Goal: Transaction & Acquisition: Register for event/course

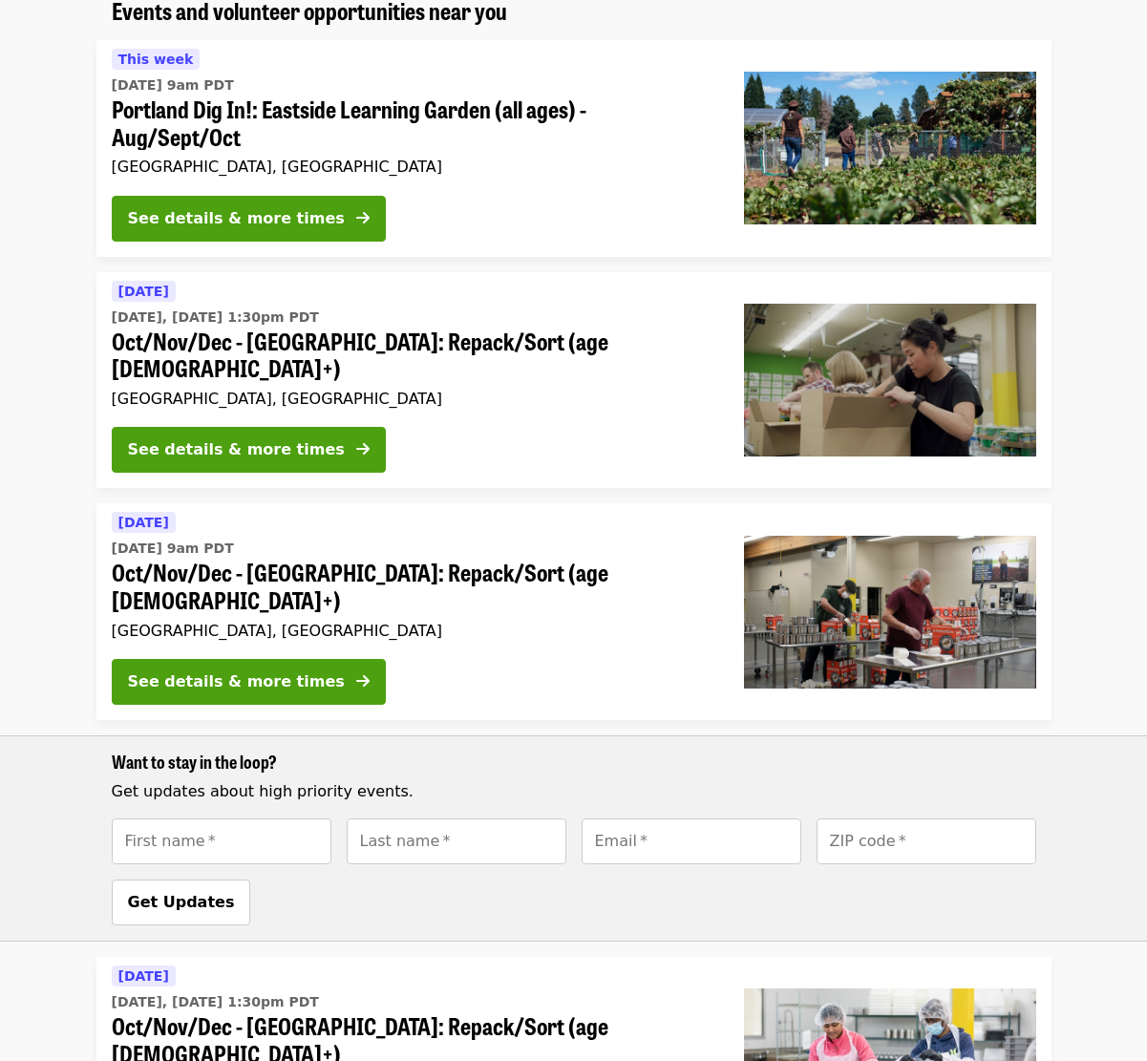
scroll to position [181, 0]
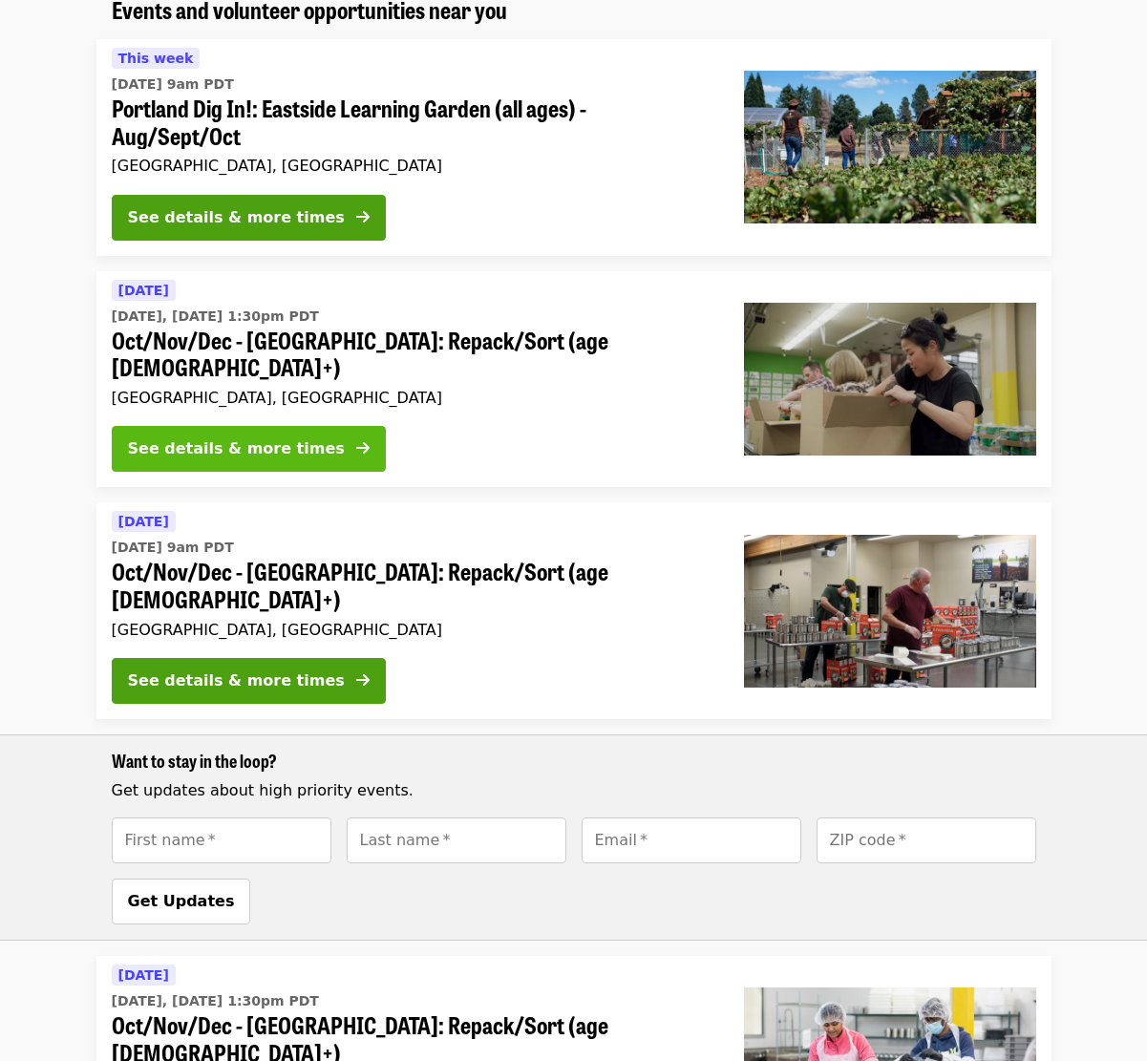
click at [292, 437] on div "See details & more times" at bounding box center [236, 448] width 217 height 23
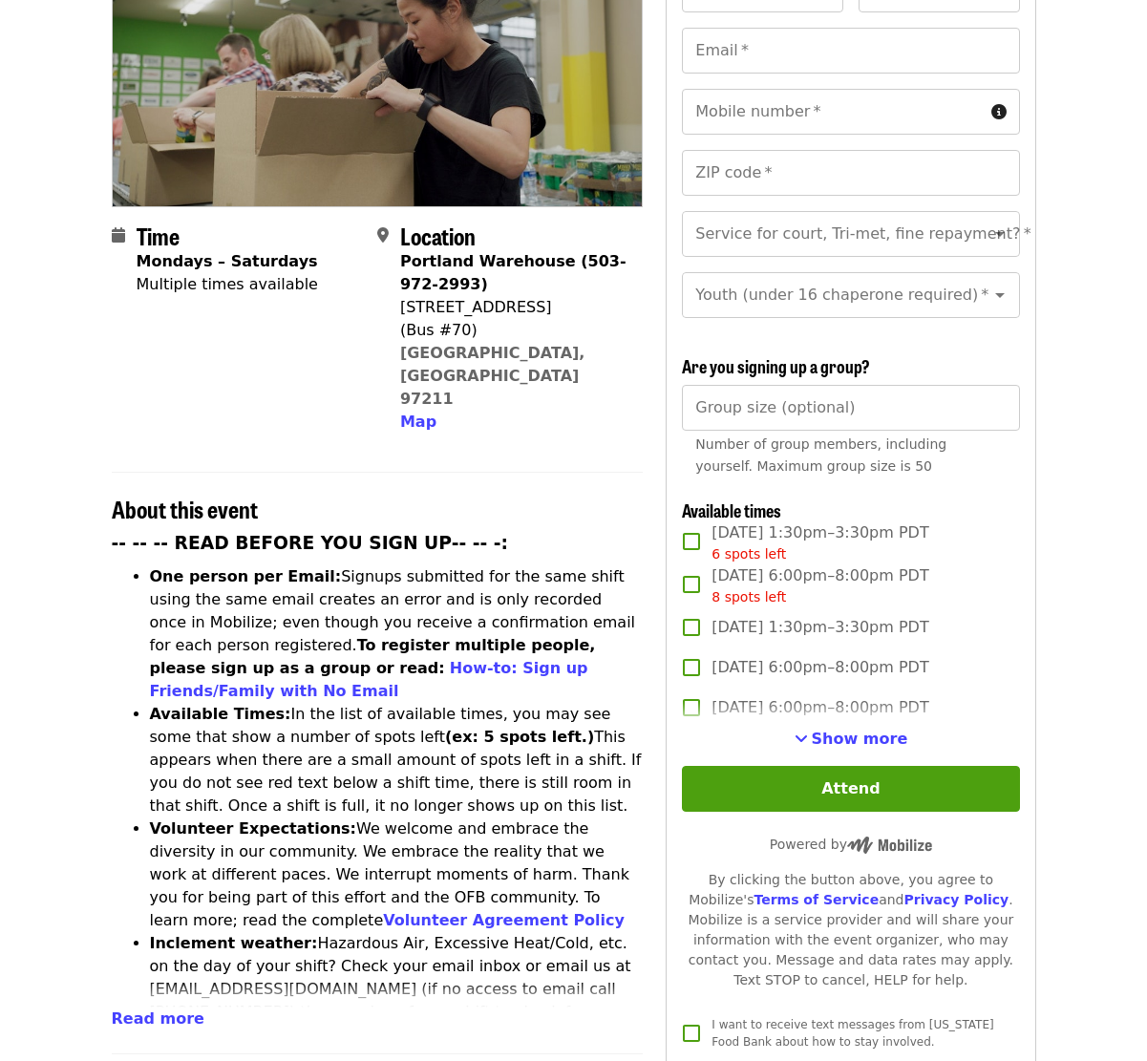
scroll to position [310, 0]
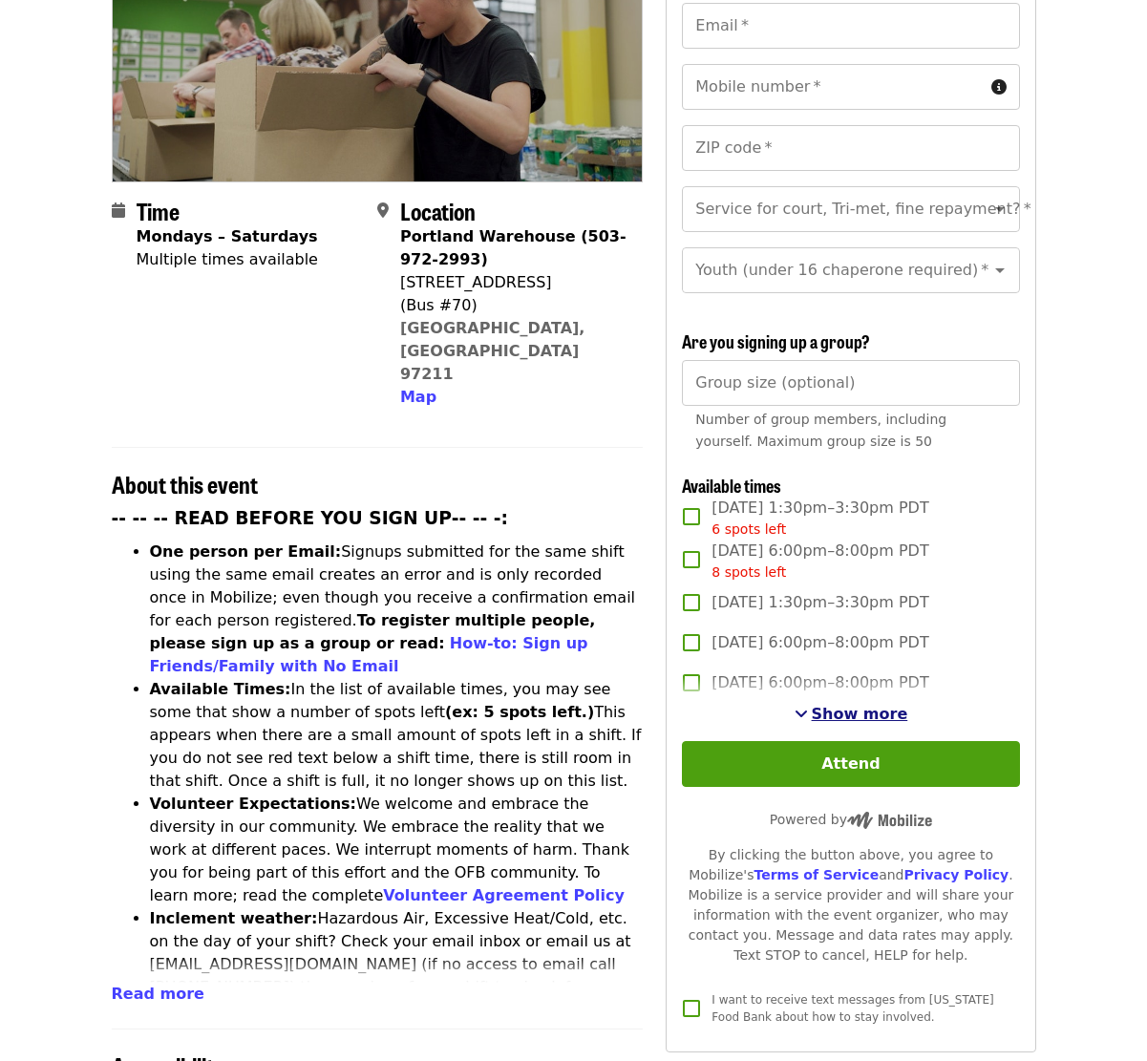
click at [823, 705] on span "Show more" at bounding box center [860, 714] width 96 height 18
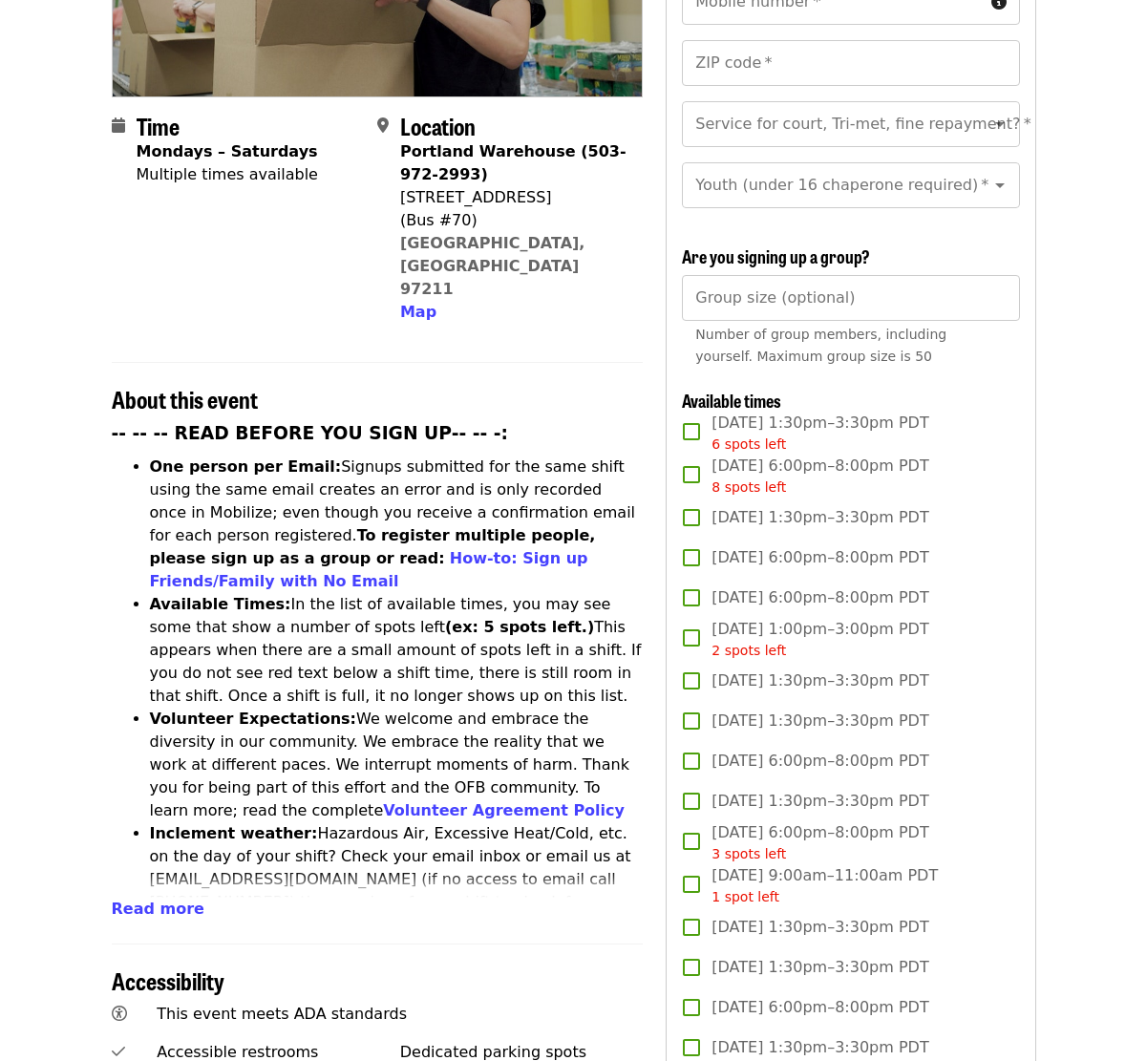
scroll to position [396, 0]
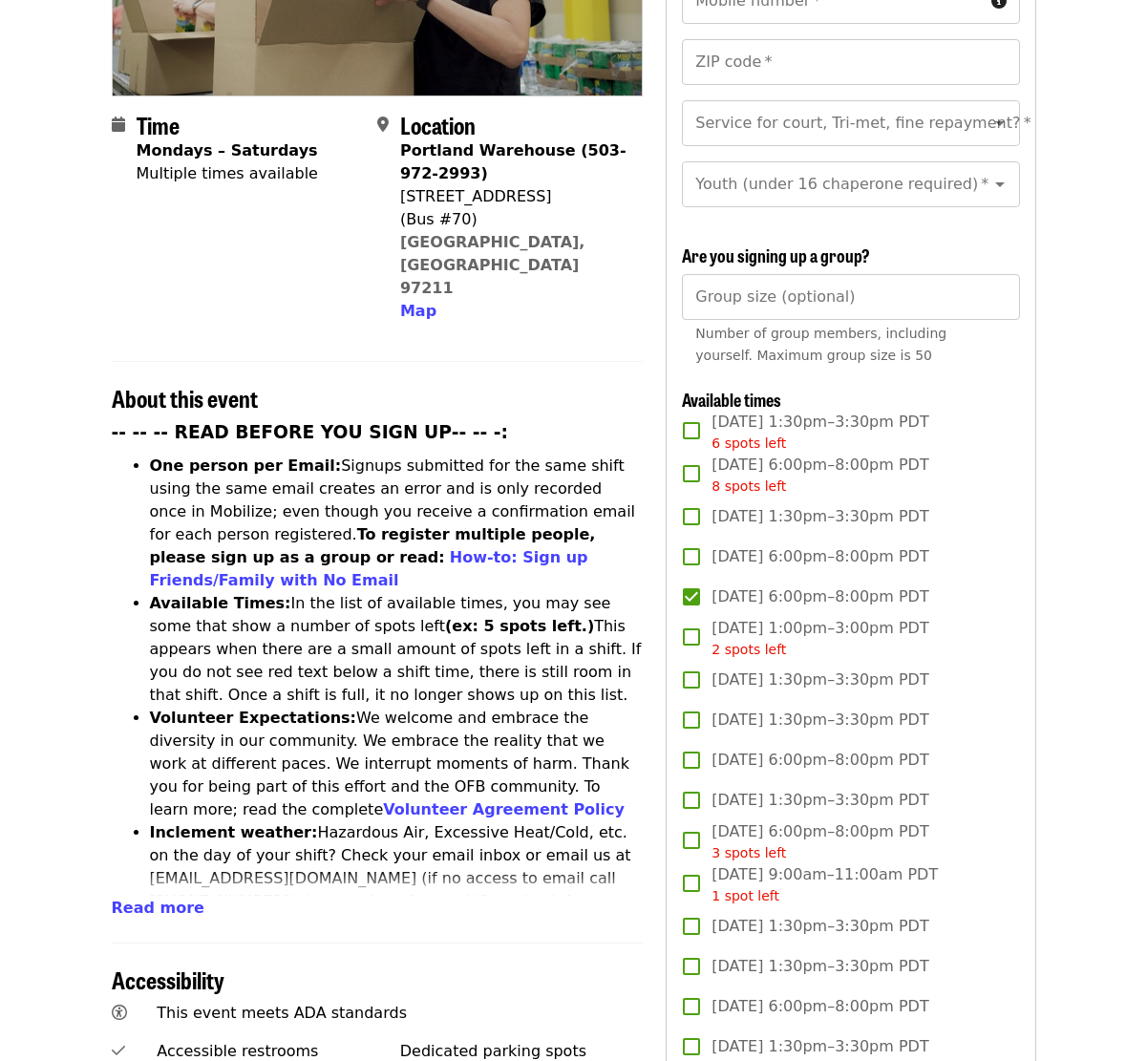
click at [783, 323] on div "Number of group members, including yourself. Maximum group size is 50" at bounding box center [850, 345] width 310 height 44
click at [783, 274] on input "Group size (optional)" at bounding box center [850, 297] width 337 height 46
type input "*"
click at [997, 274] on input "*" at bounding box center [850, 297] width 337 height 46
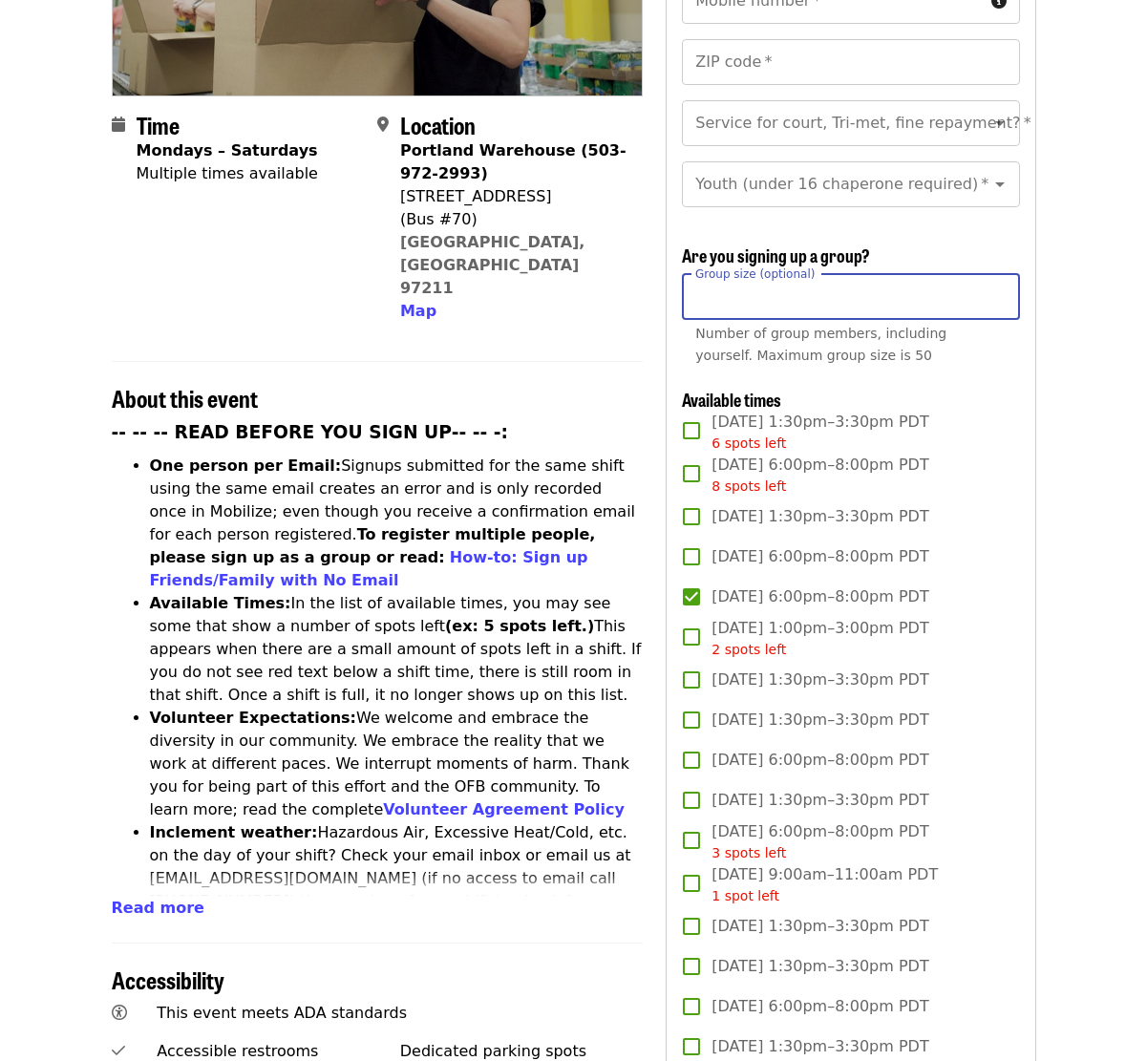
click at [997, 274] on input "*" at bounding box center [850, 297] width 337 height 46
click at [966, 274] on input "*" at bounding box center [850, 297] width 337 height 46
type input "**"
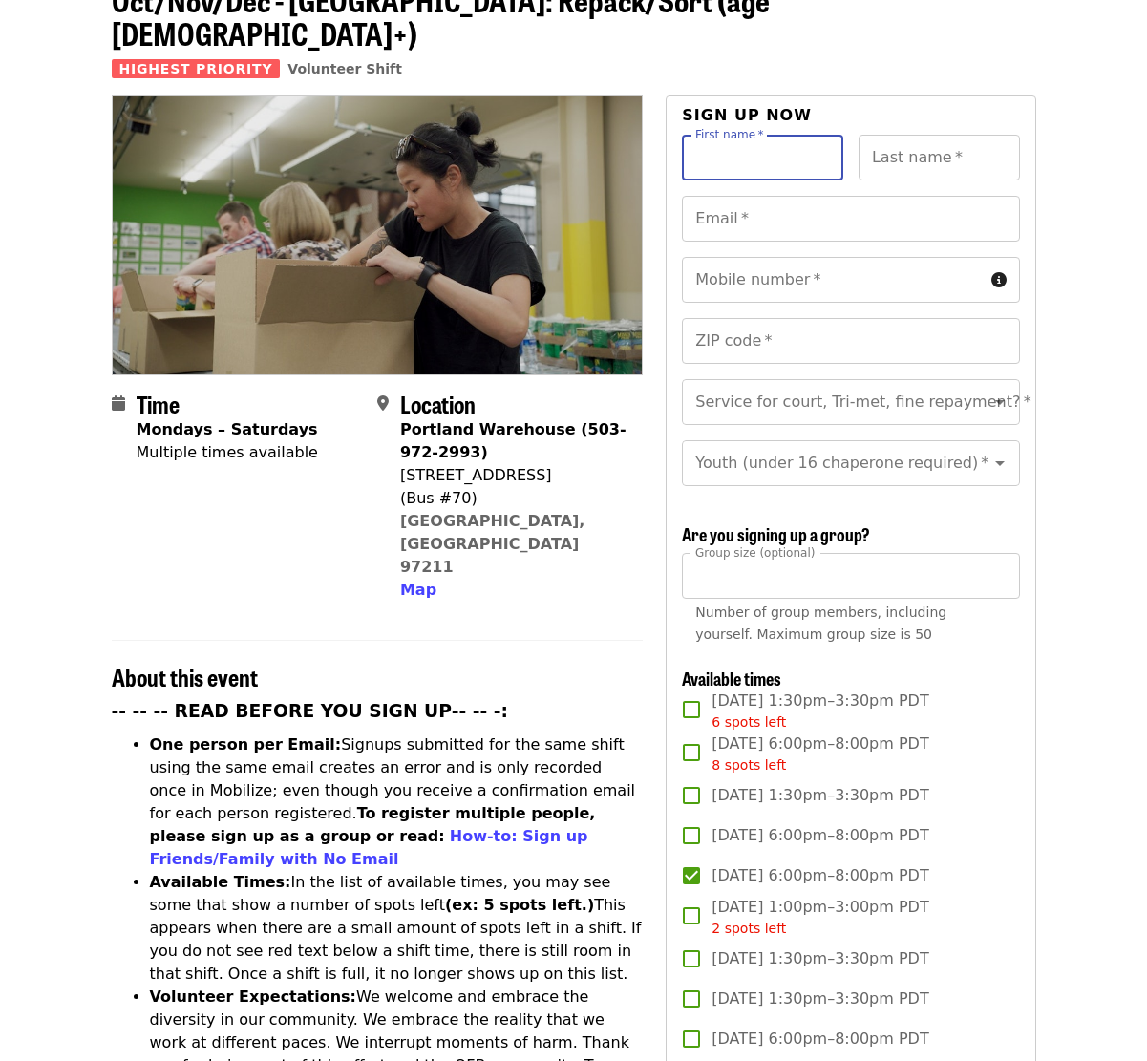
scroll to position [107, 0]
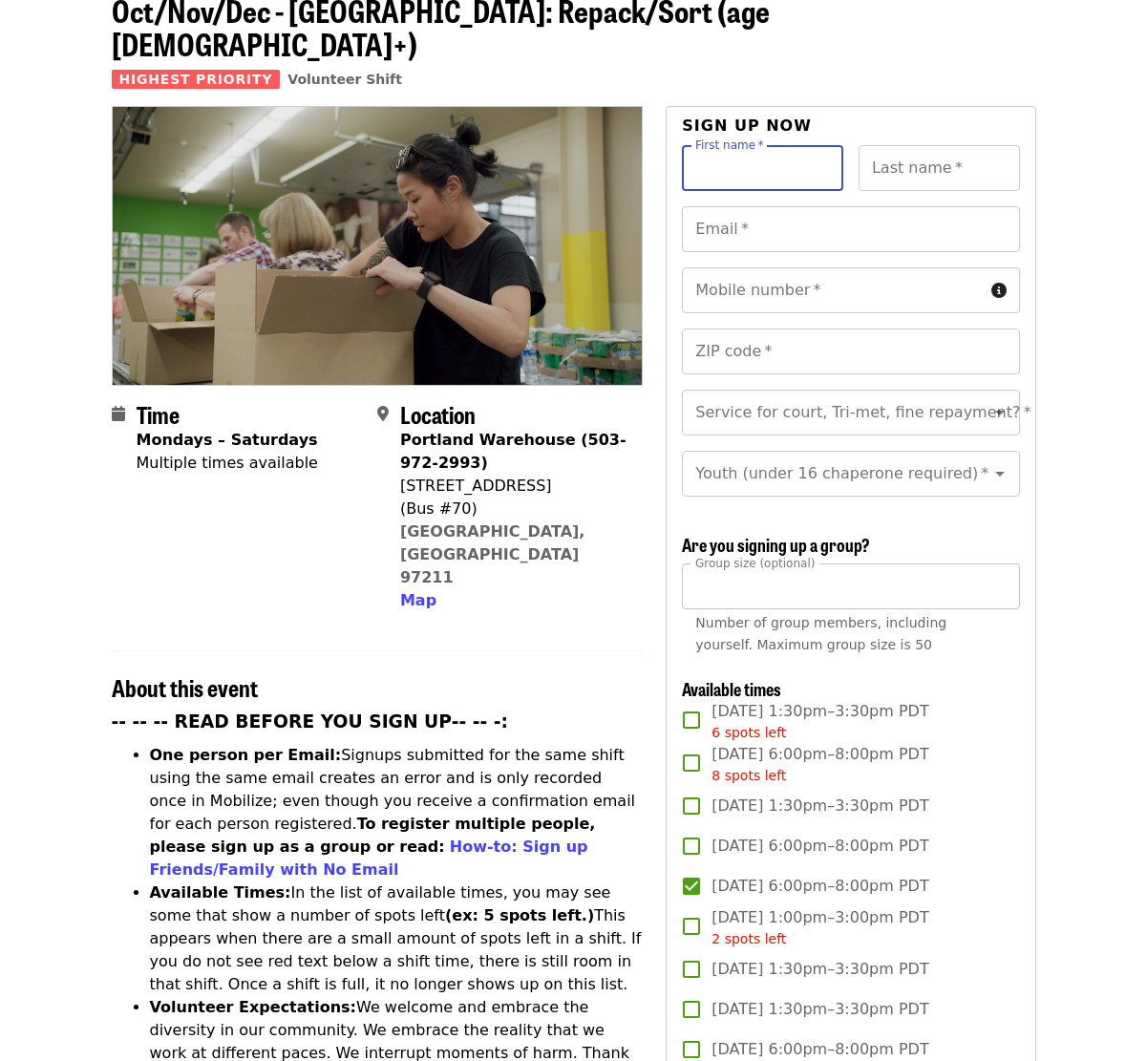
click at [808, 564] on input "**" at bounding box center [850, 587] width 337 height 46
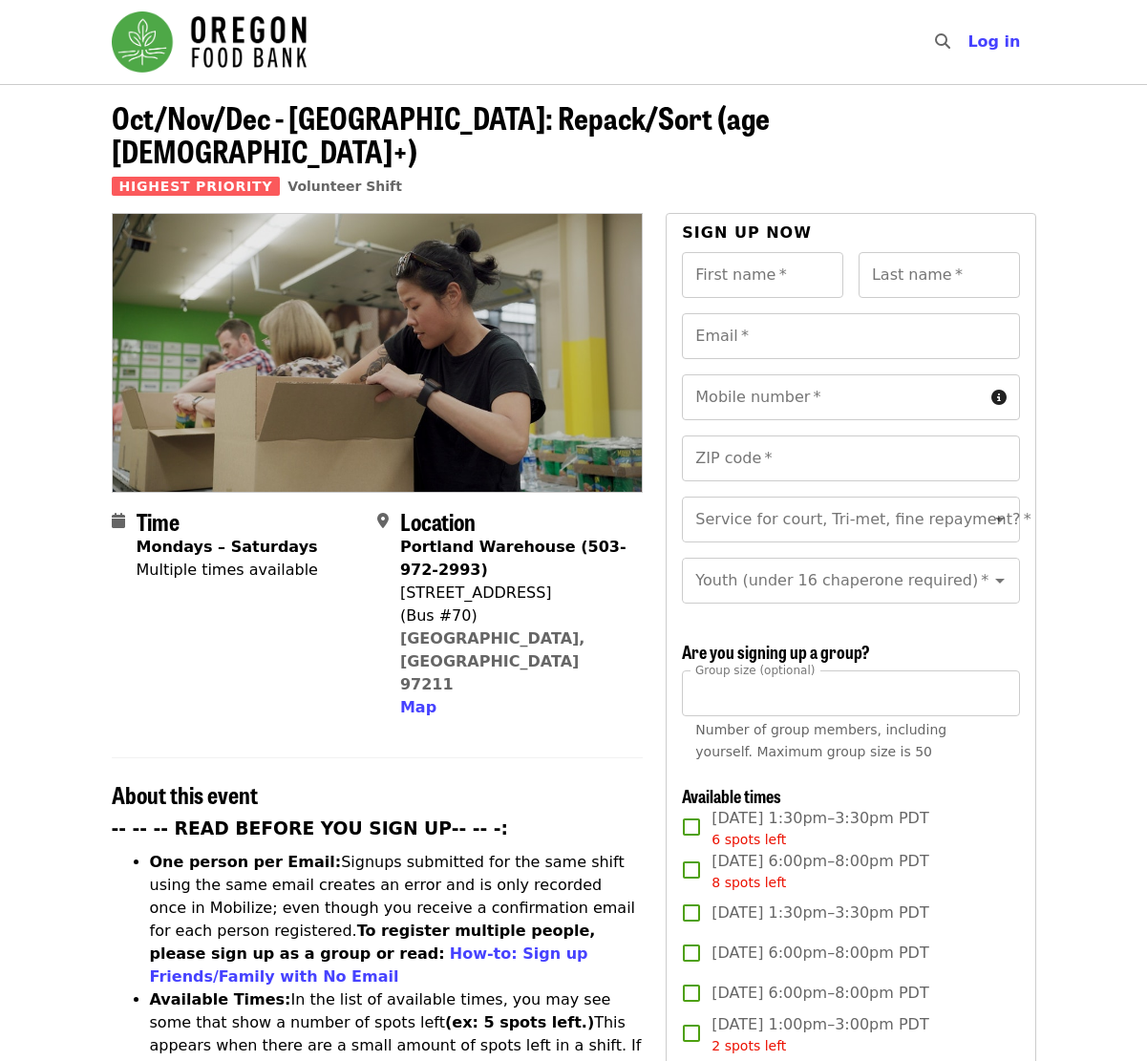
scroll to position [0, 0]
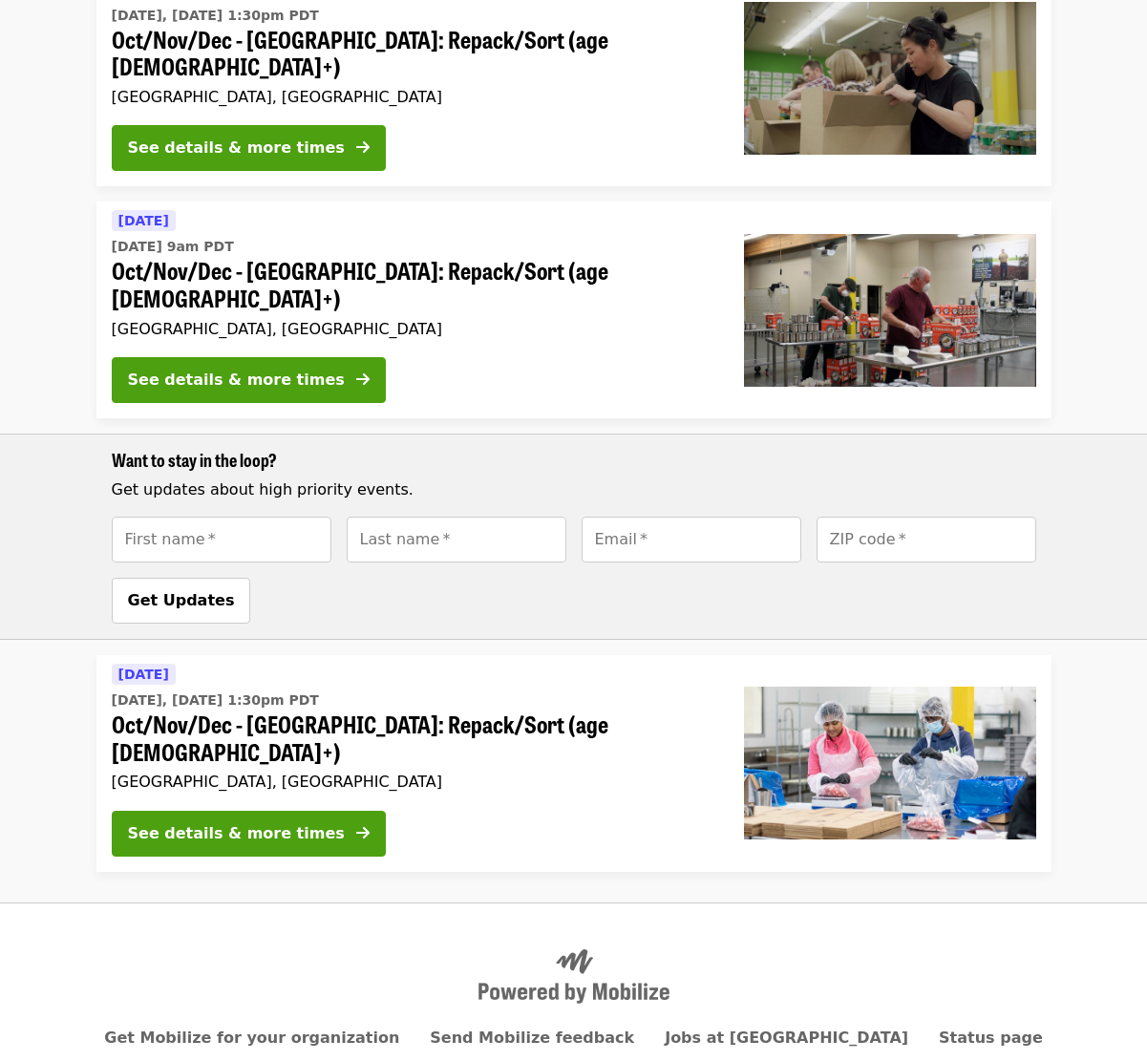
scroll to position [480, 0]
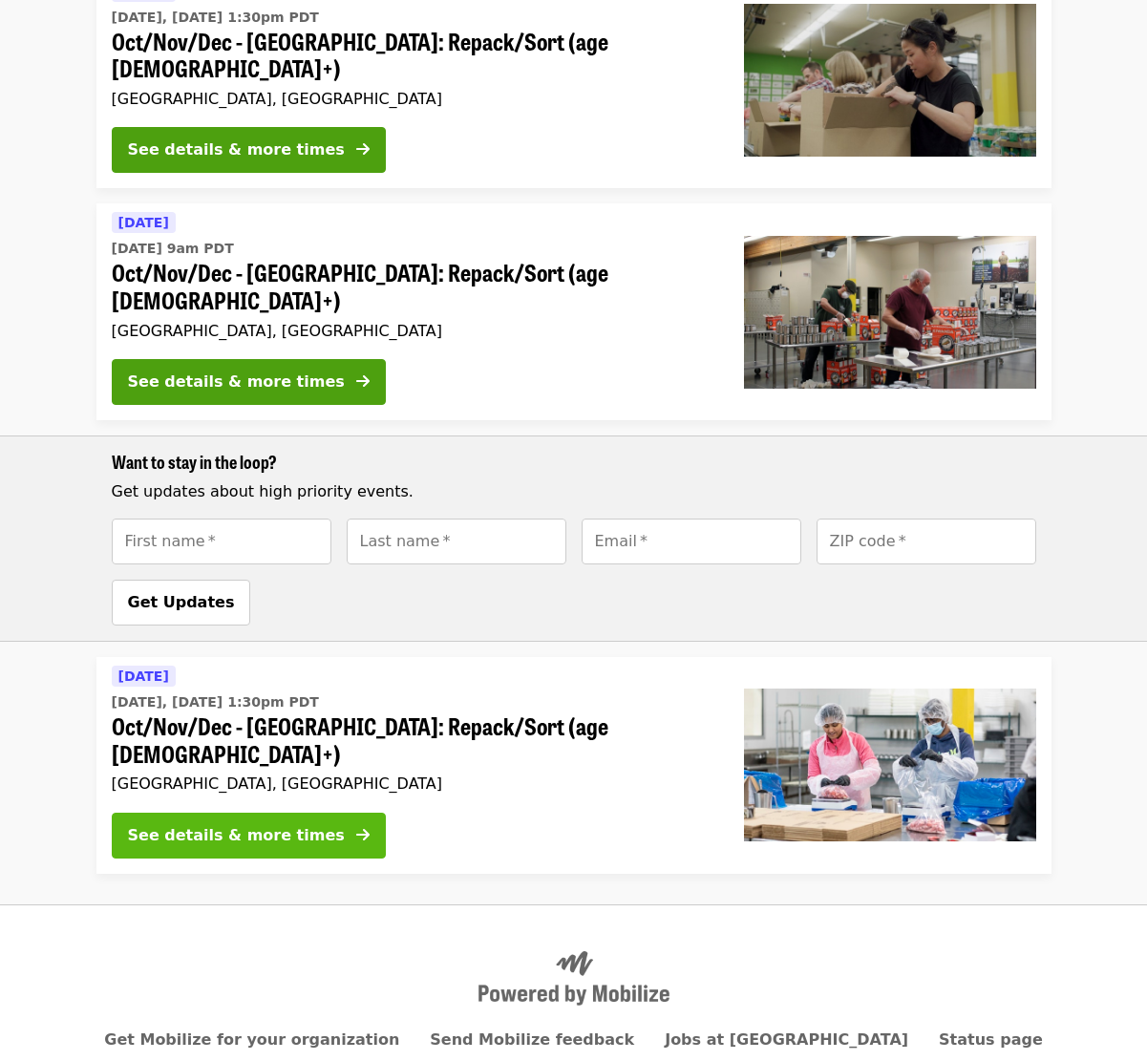
click at [221, 824] on div "See details & more times" at bounding box center [236, 835] width 217 height 23
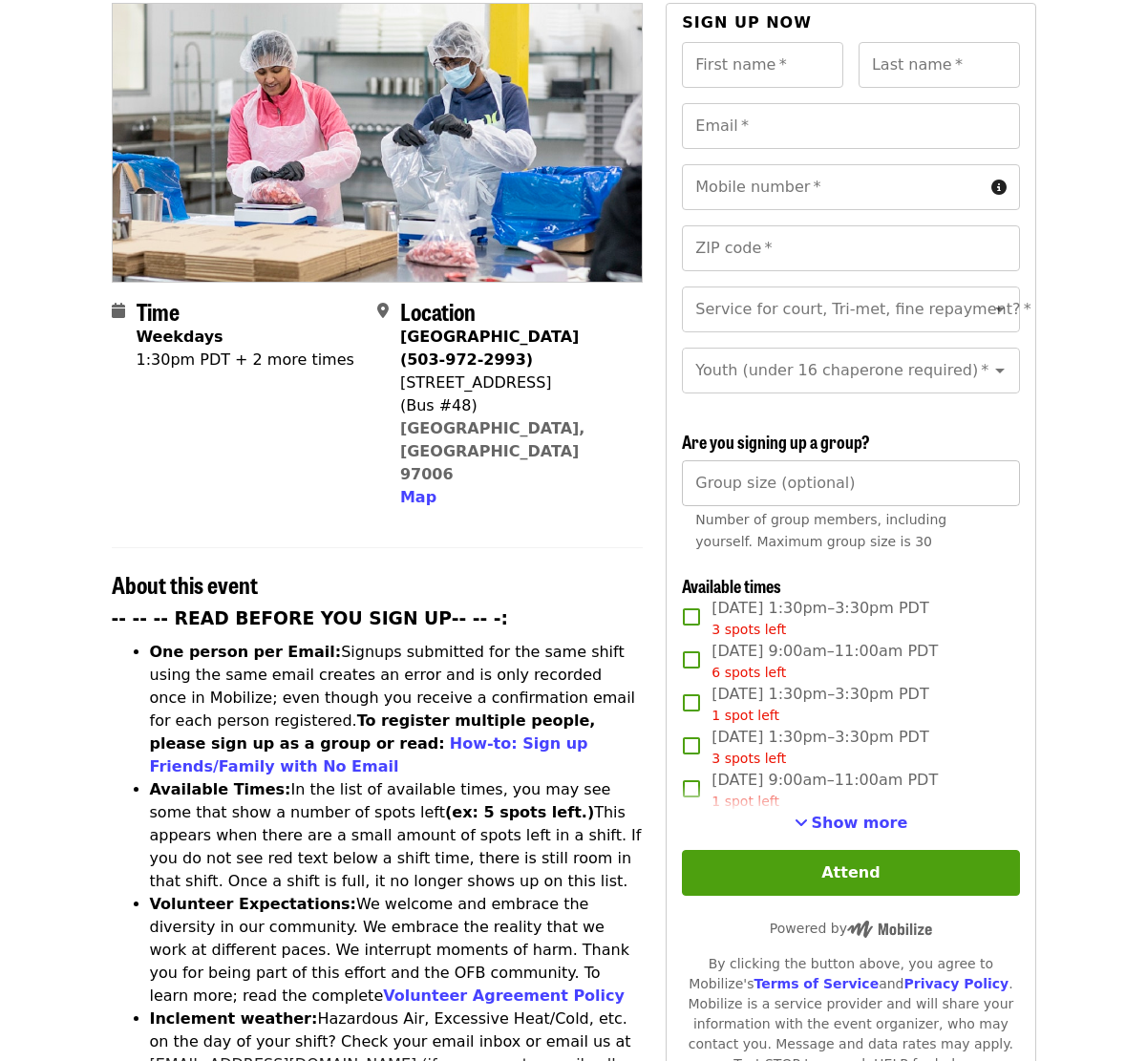
scroll to position [279, 0]
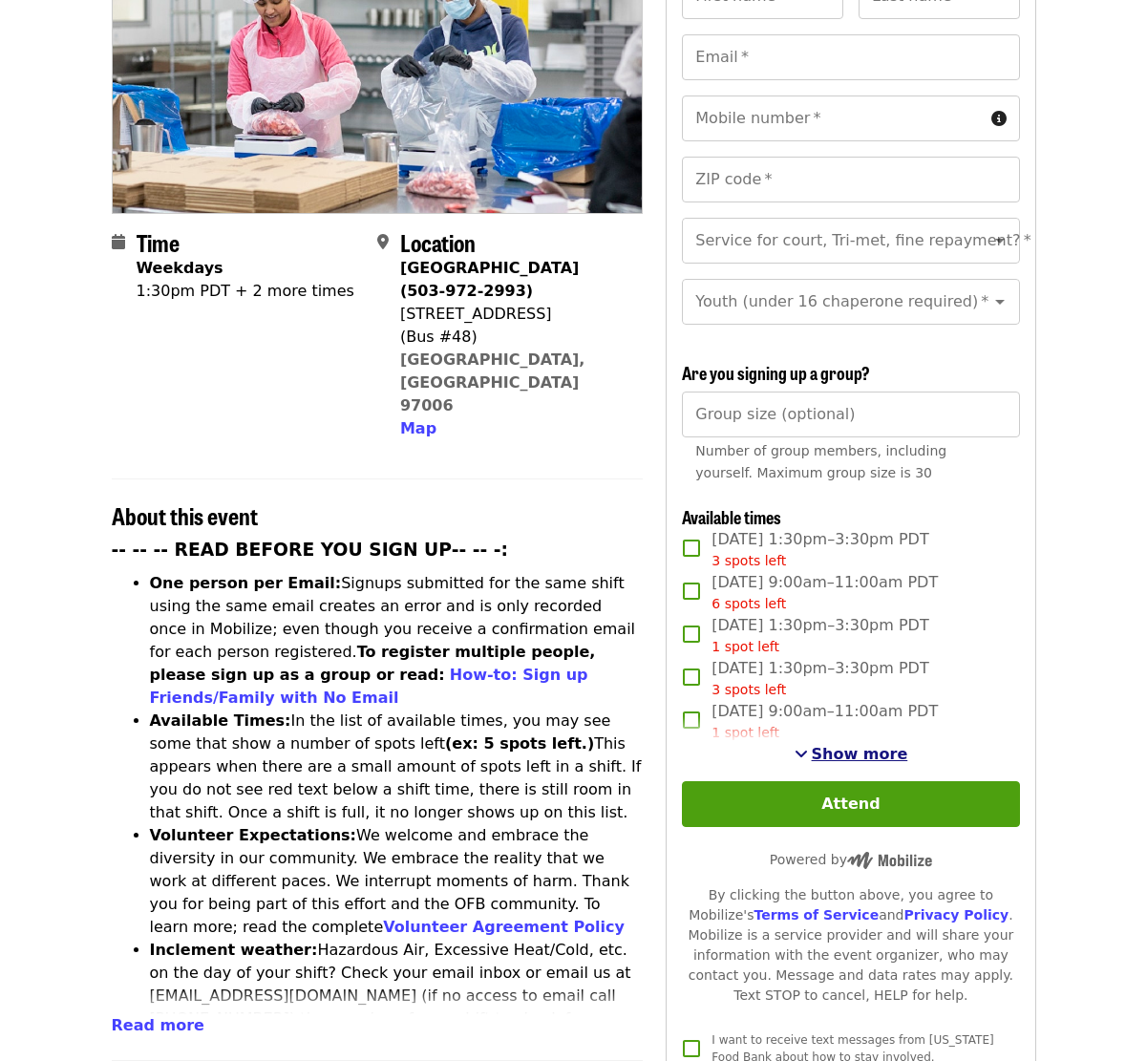
click at [830, 745] on span "Show more" at bounding box center [860, 754] width 96 height 18
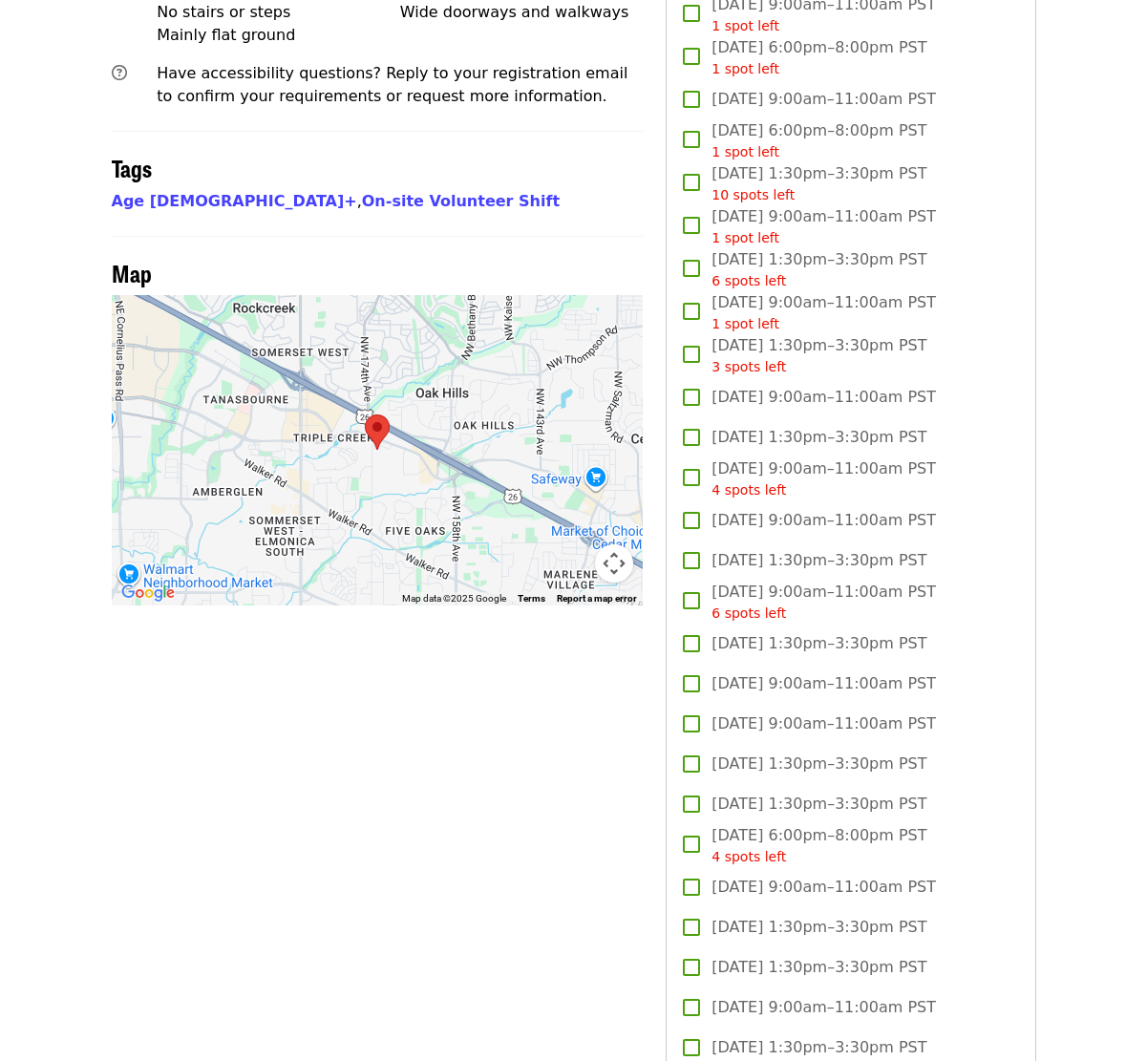
scroll to position [1460, 0]
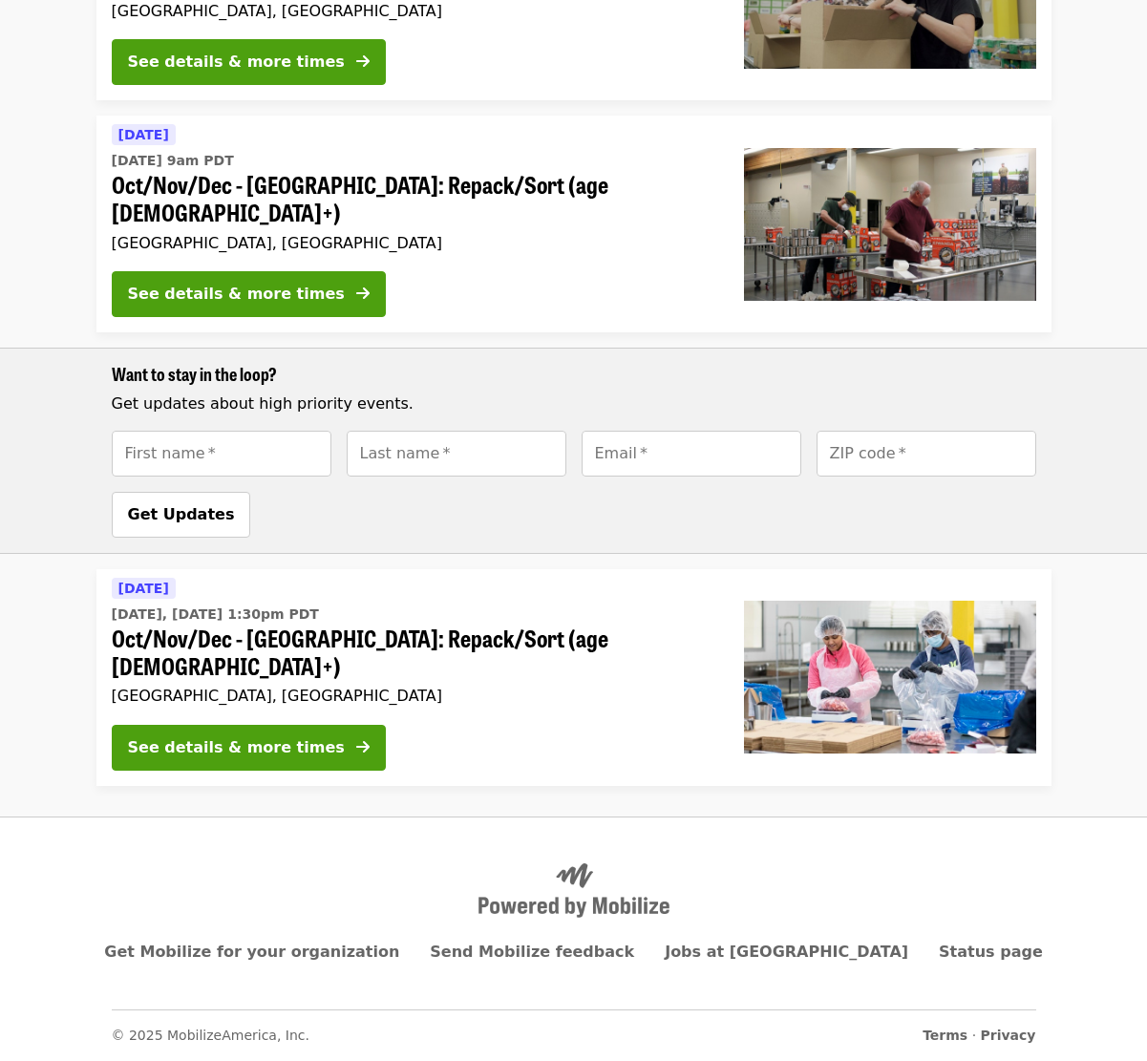
scroll to position [480, 0]
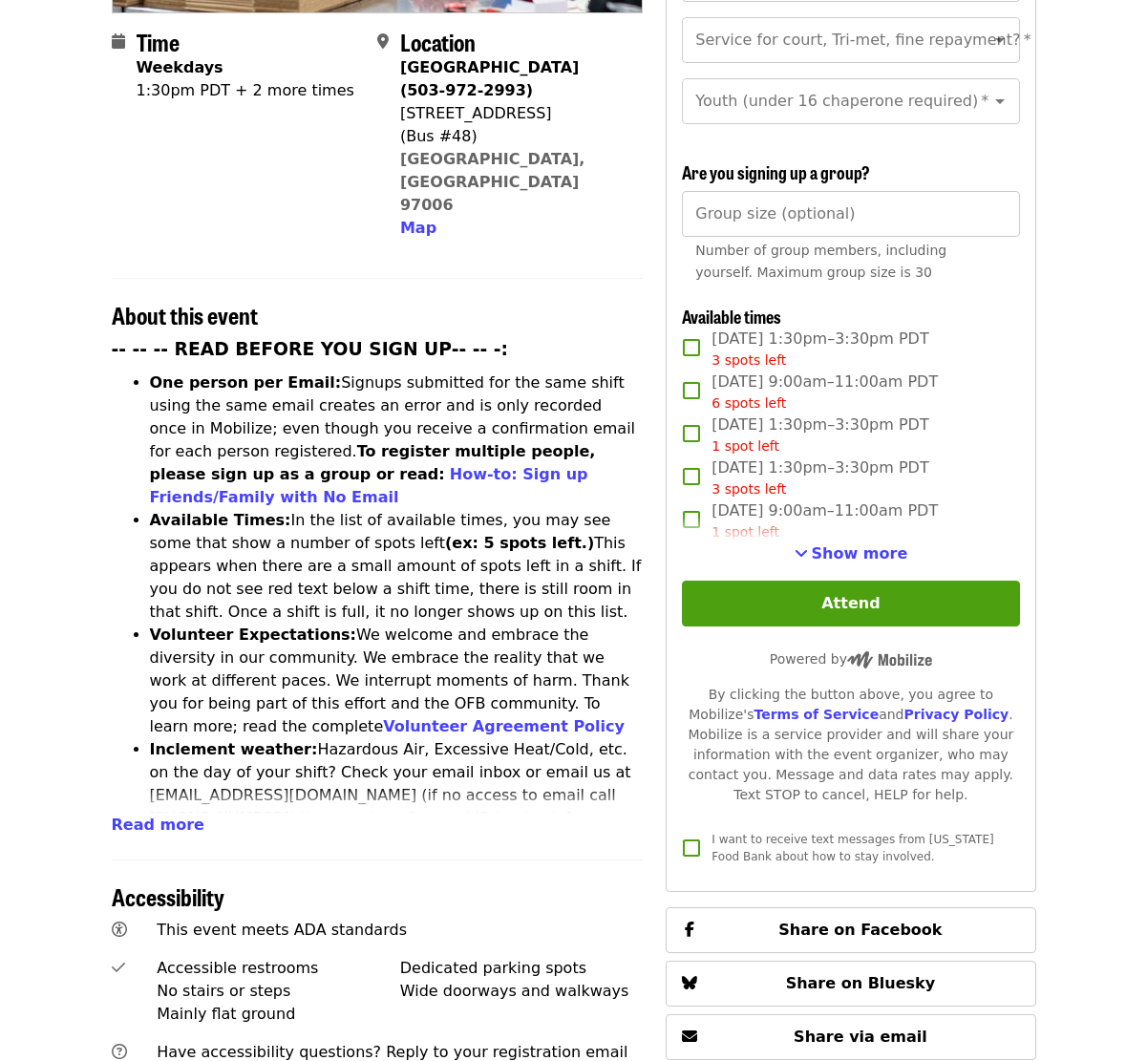
scroll to position [352, 0]
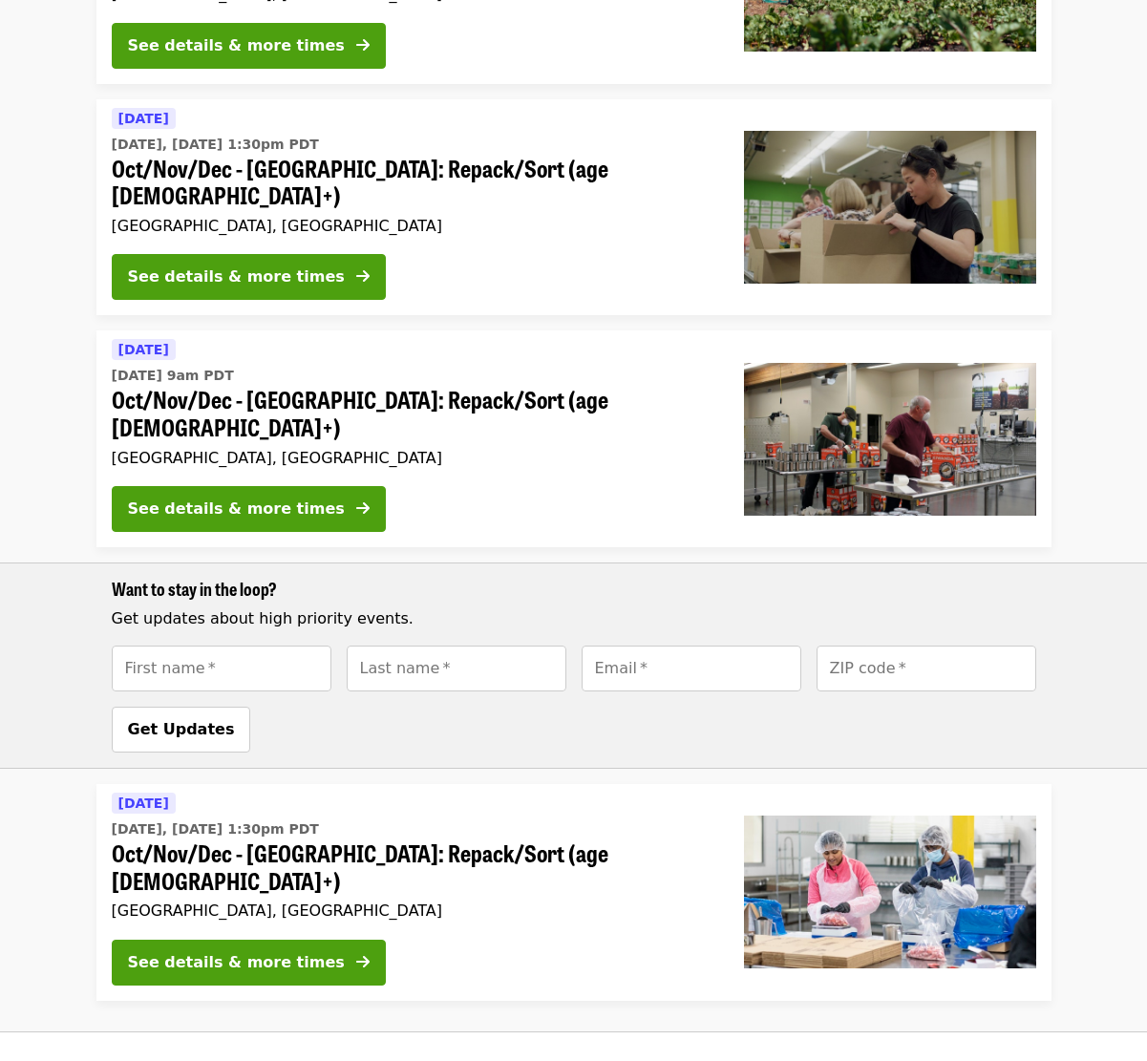
scroll to position [480, 0]
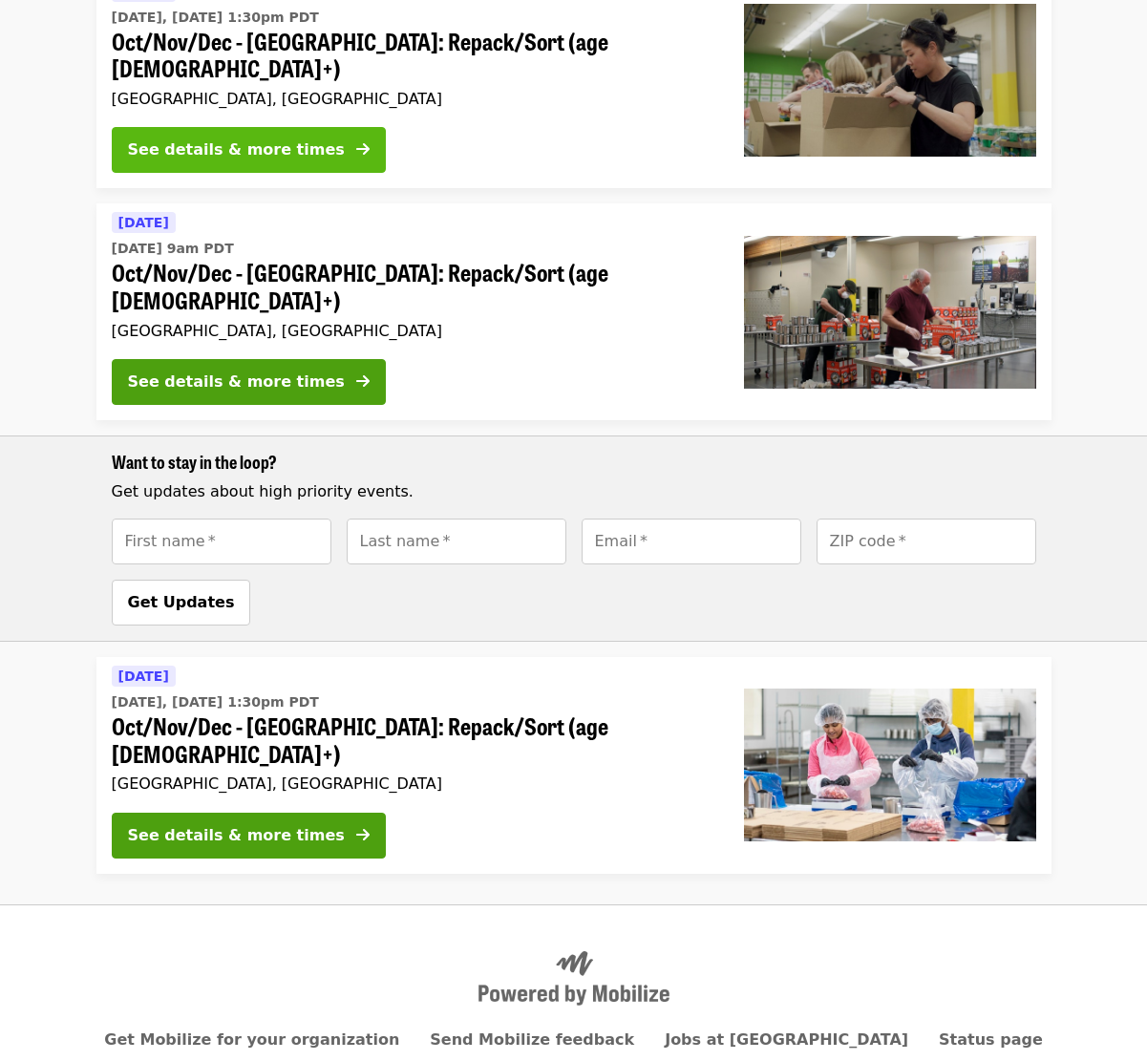
click at [210, 139] on div "See details & more times" at bounding box center [236, 150] width 217 height 23
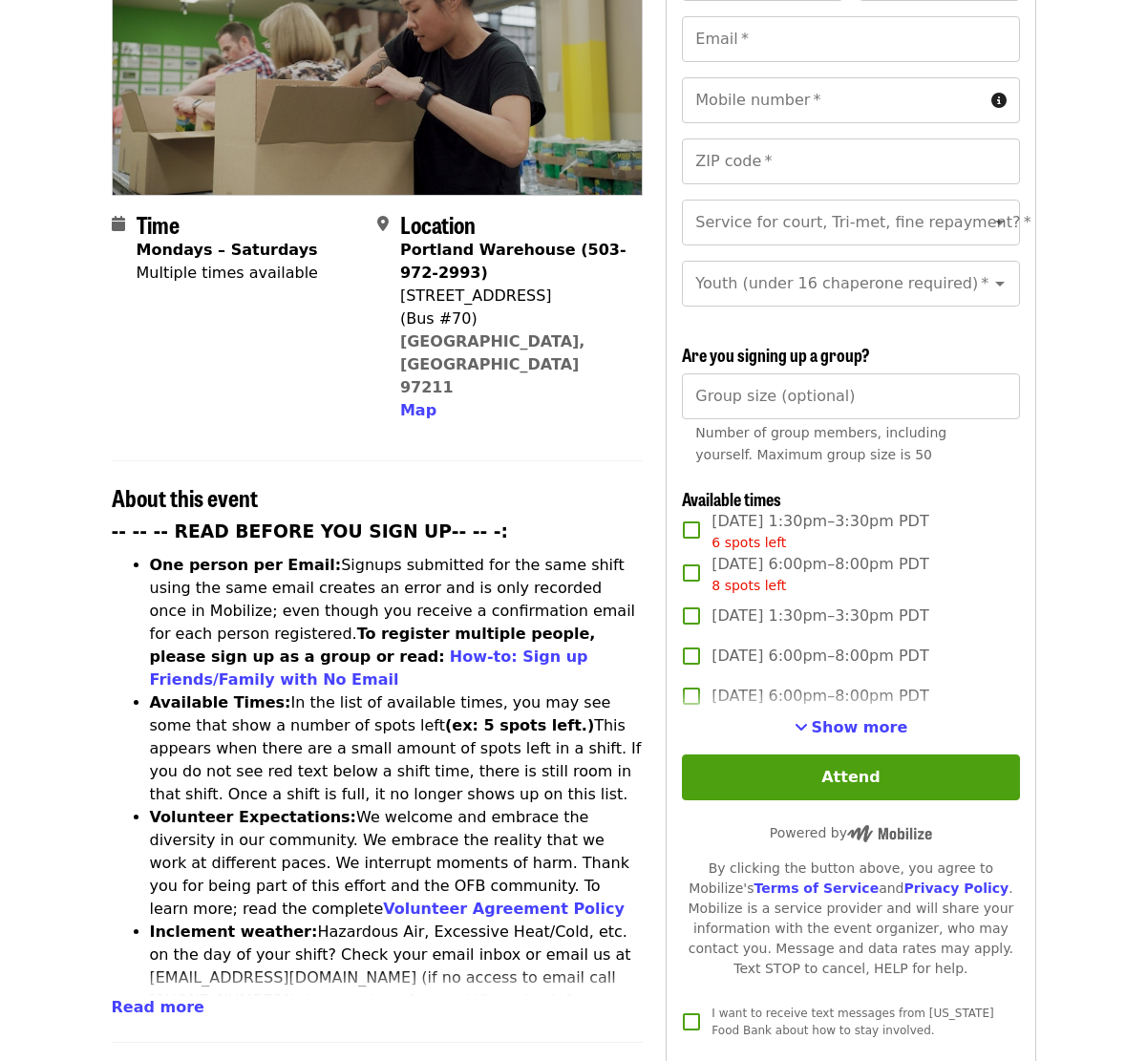
scroll to position [332, 0]
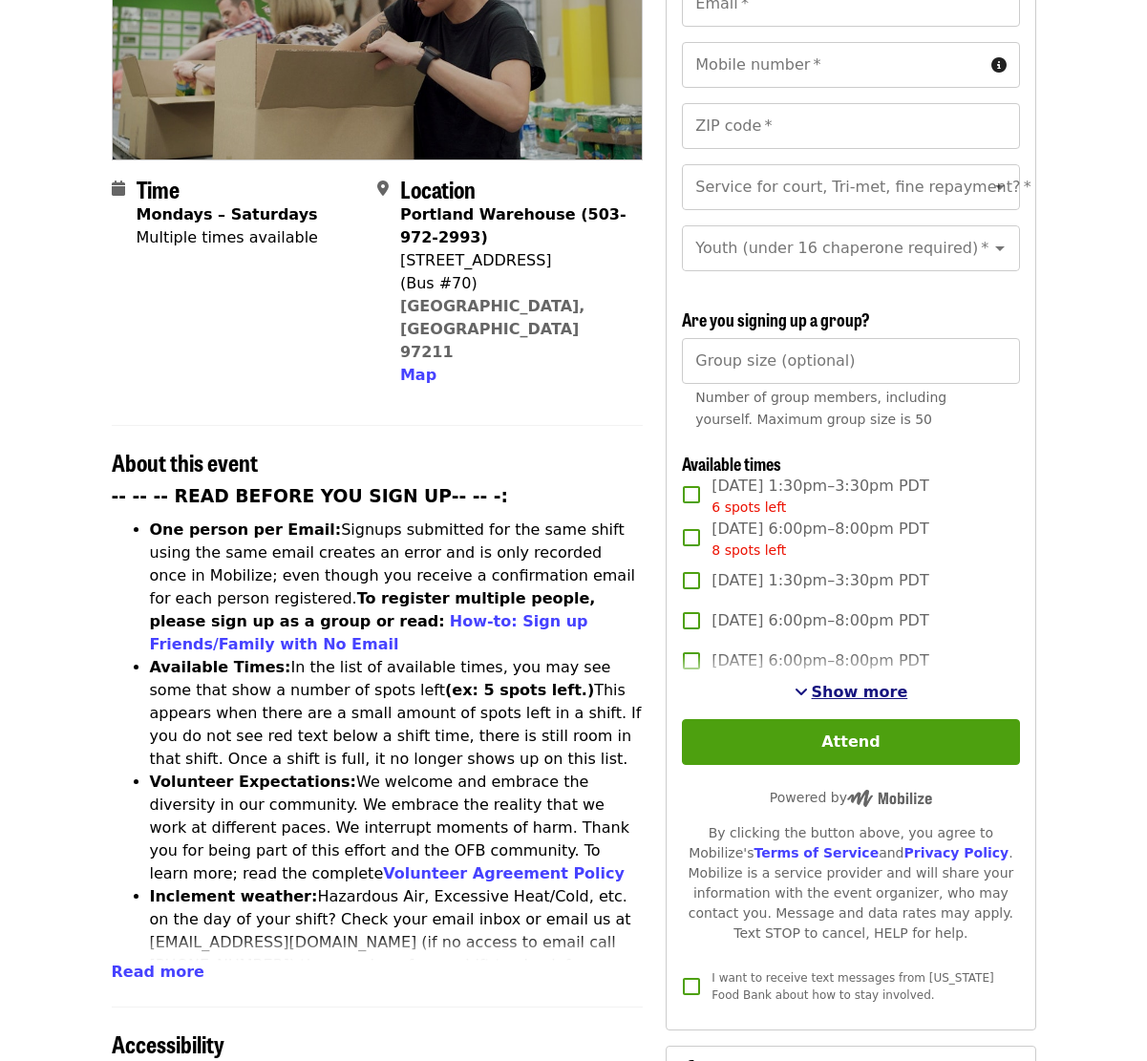
click at [824, 683] on span "Show more" at bounding box center [860, 692] width 96 height 18
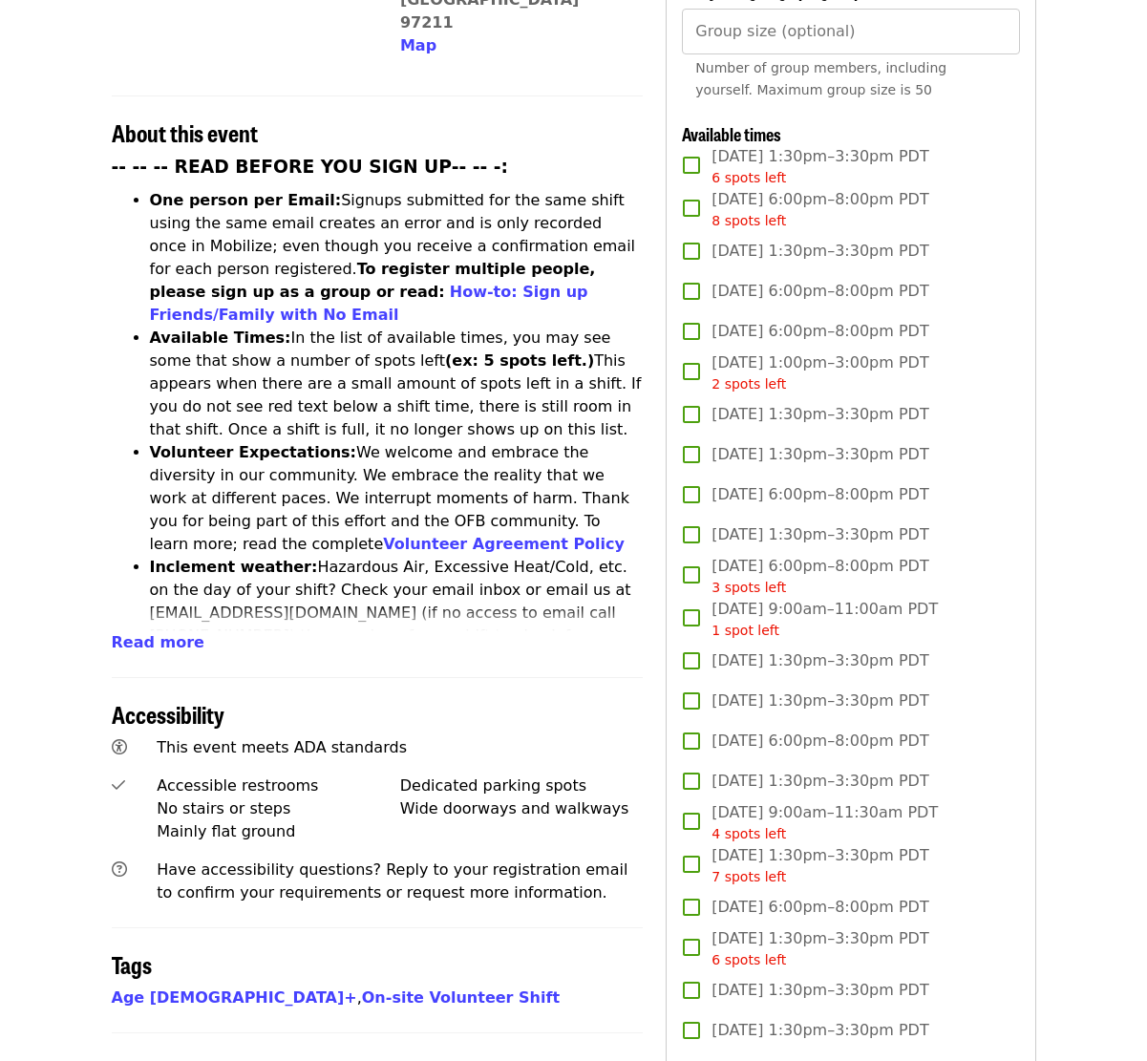
scroll to position [676, 0]
